Goal: Task Accomplishment & Management: Manage account settings

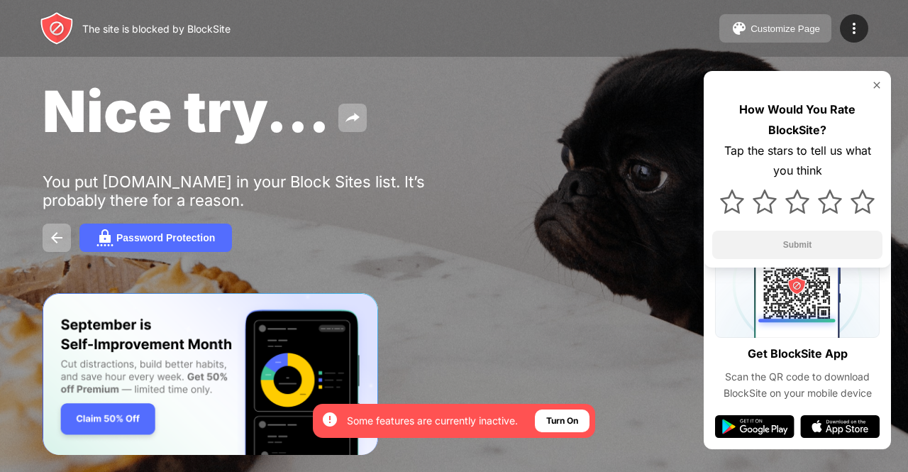
click at [821, 39] on button "Customize Page" at bounding box center [775, 28] width 112 height 28
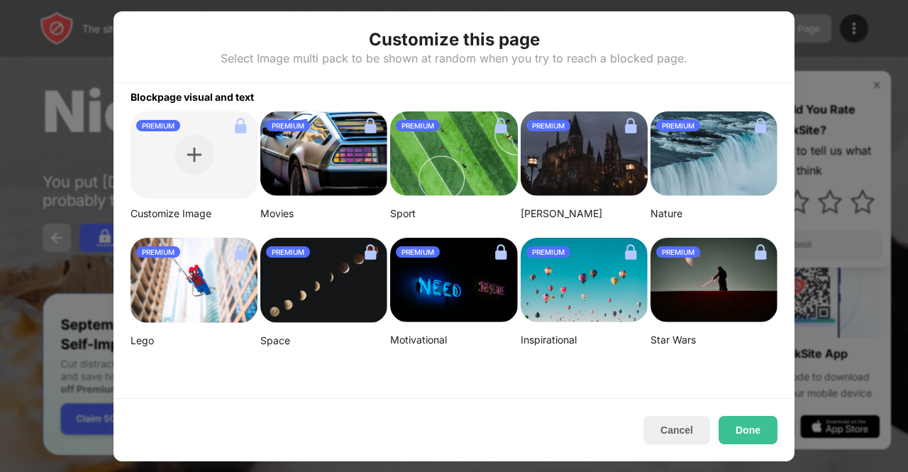
click at [751, 273] on img at bounding box center [713, 280] width 127 height 85
click at [839, 99] on div at bounding box center [454, 236] width 908 height 472
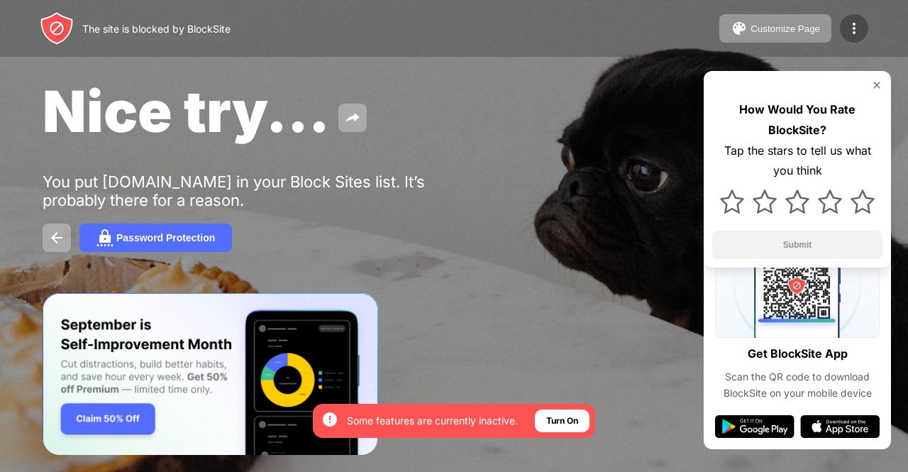
click at [853, 36] on img at bounding box center [854, 28] width 17 height 17
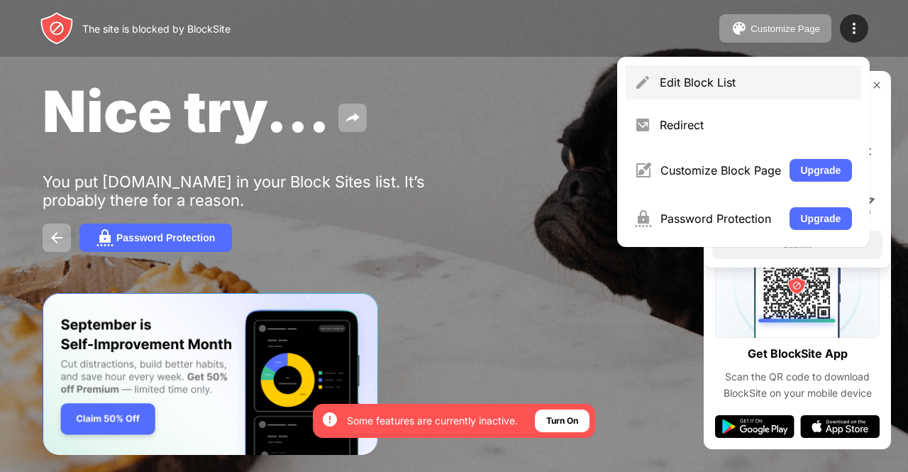
click at [763, 90] on div "Edit Block List" at bounding box center [743, 82] width 235 height 34
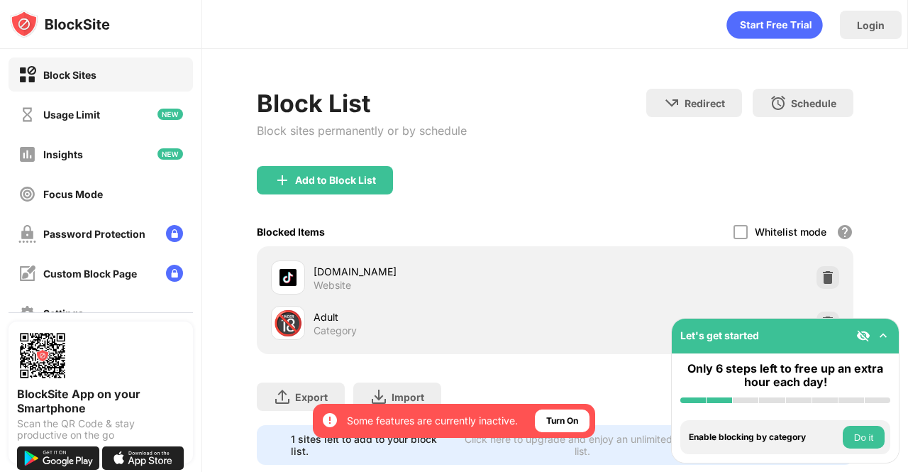
click at [755, 235] on div "Whitelist mode" at bounding box center [791, 232] width 72 height 12
click at [729, 255] on div "[DOMAIN_NAME] Website" at bounding box center [555, 277] width 580 height 45
click at [736, 231] on div at bounding box center [740, 232] width 14 height 14
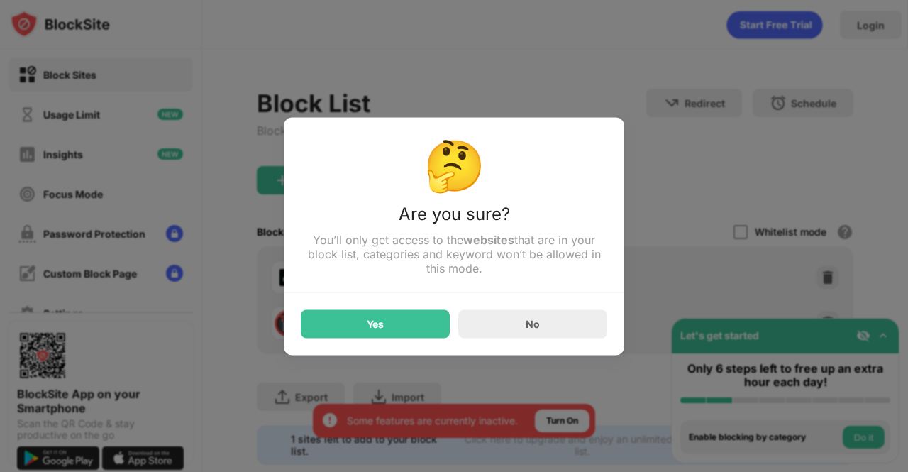
click at [392, 328] on div "Yes" at bounding box center [375, 323] width 149 height 28
